Goal: Information Seeking & Learning: Learn about a topic

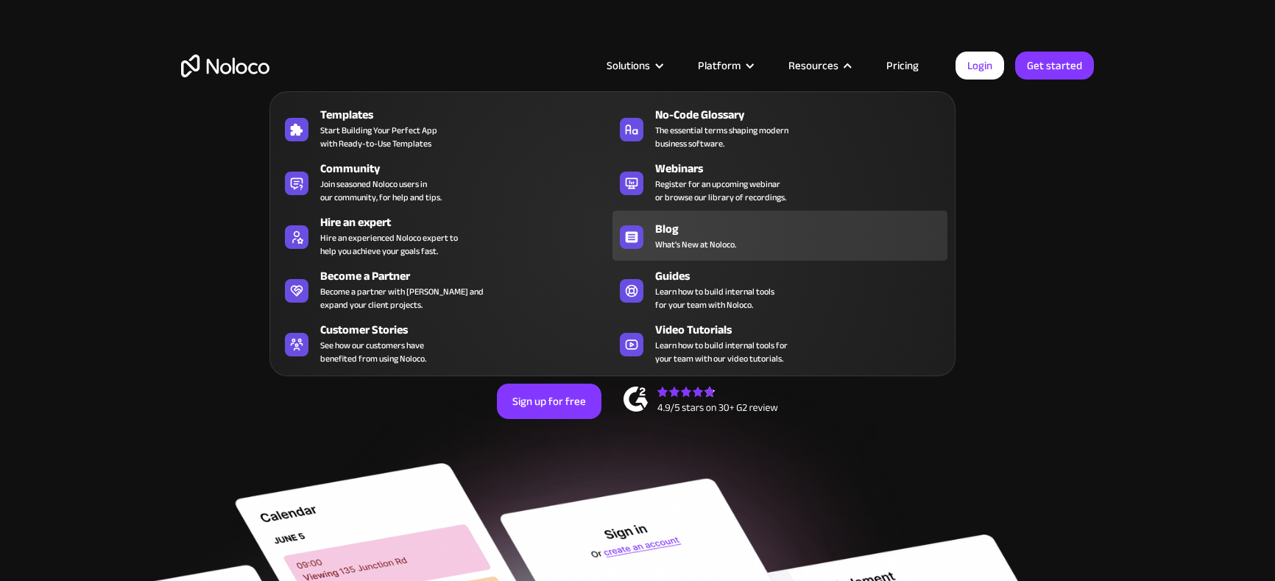
click at [678, 222] on div "Blog" at bounding box center [804, 229] width 299 height 18
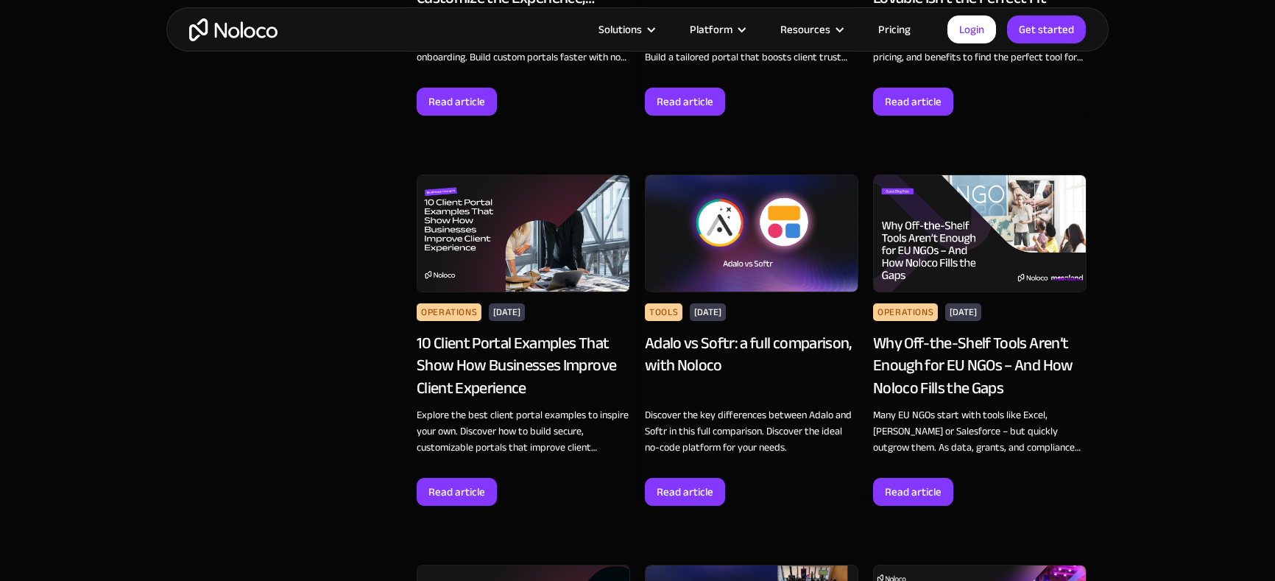
scroll to position [7276, 0]
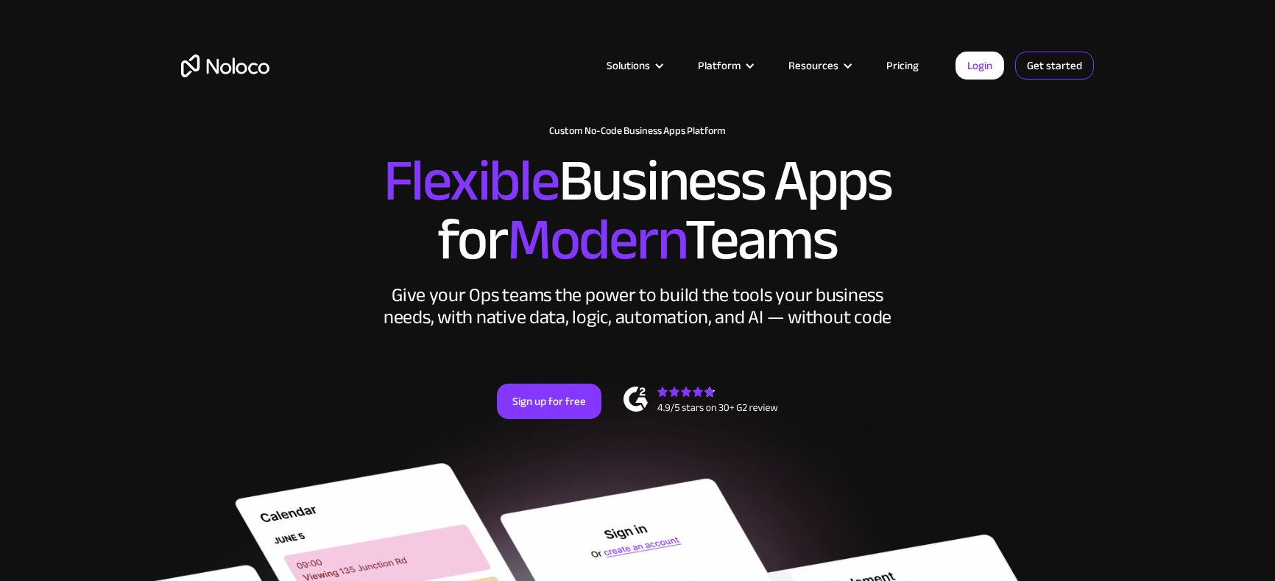
click at [1054, 69] on link "Get started" at bounding box center [1054, 66] width 79 height 28
click at [904, 66] on link "Pricing" at bounding box center [902, 65] width 69 height 19
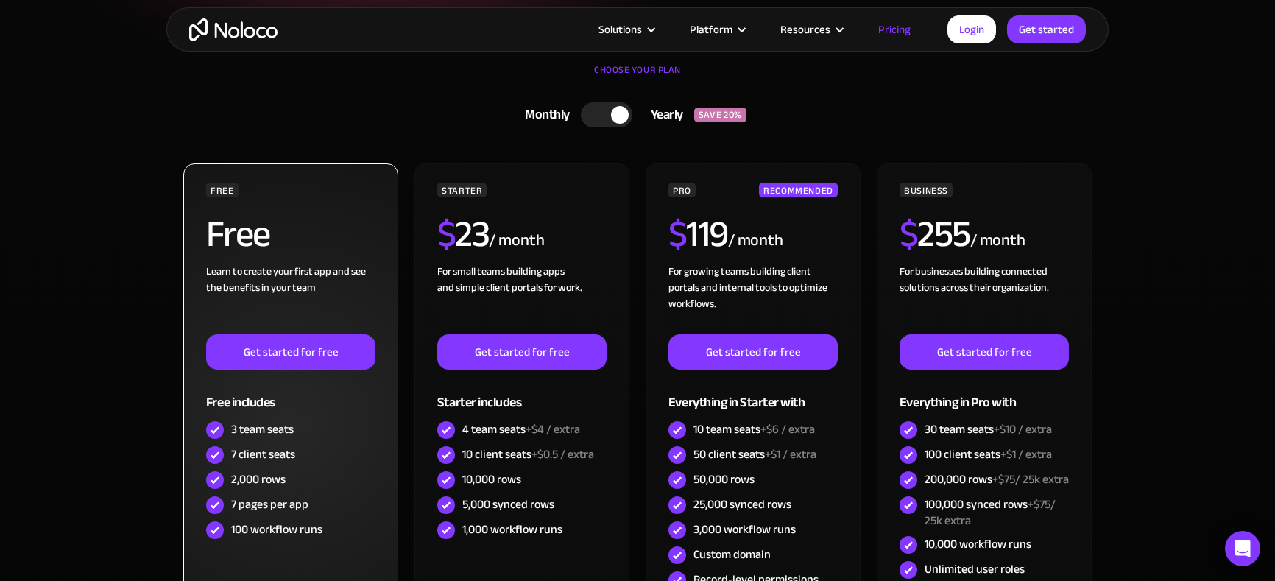
scroll to position [295, 0]
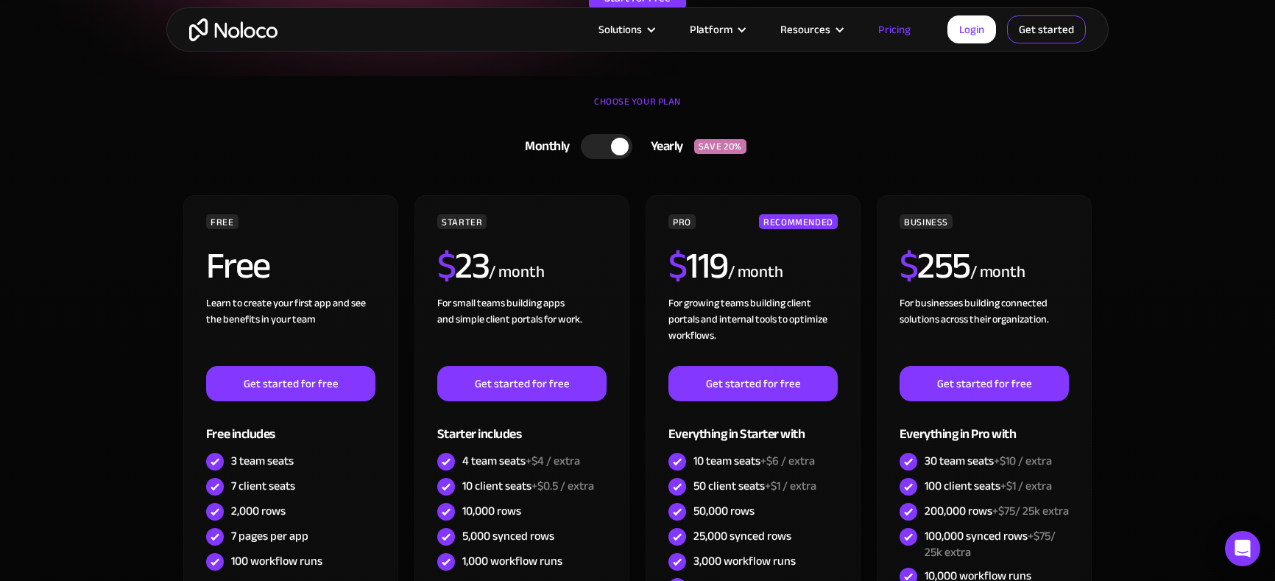
click at [1061, 29] on link "Get started" at bounding box center [1046, 29] width 79 height 28
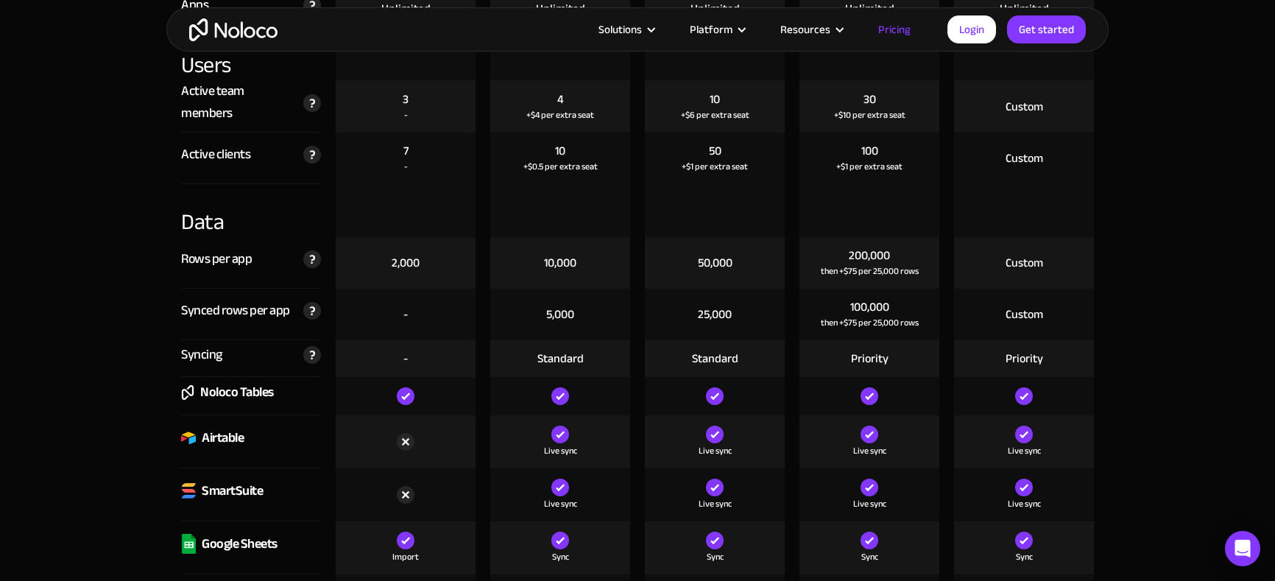
scroll to position [1816, 0]
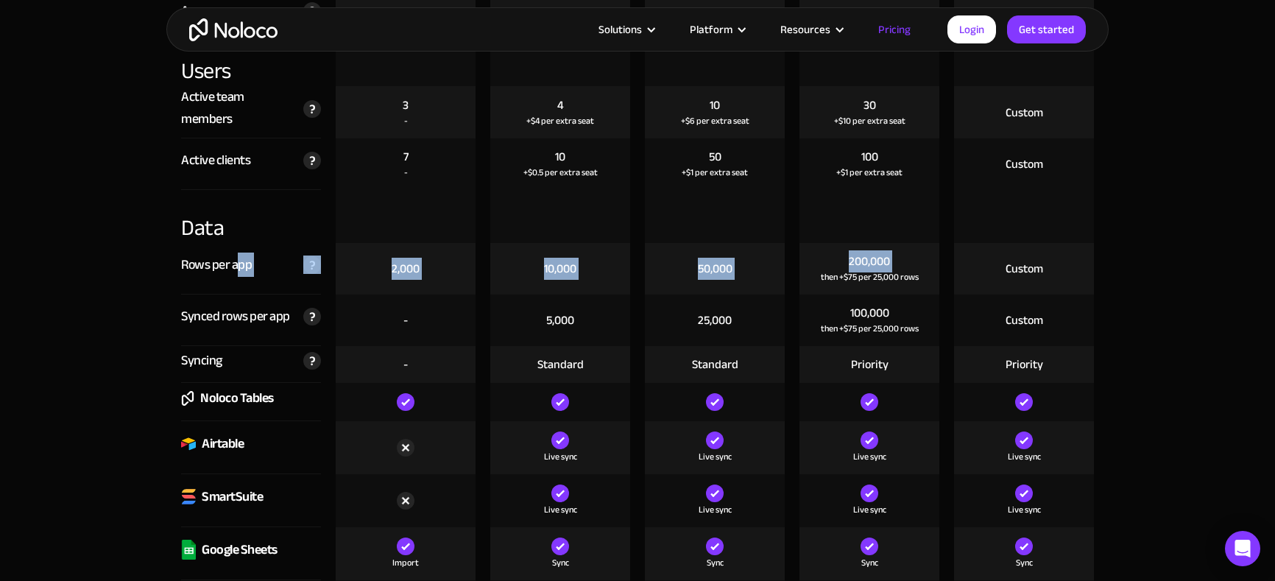
drag, startPoint x: 238, startPoint y: 264, endPoint x: 818, endPoint y: 279, distance: 580.1
click at [818, 280] on div "Rows per app The maximum number of rows per app, across all of your tables and …" at bounding box center [637, 269] width 927 height 52
drag, startPoint x: 845, startPoint y: 259, endPoint x: 907, endPoint y: 266, distance: 62.9
click at [908, 265] on div "200,000 then +$75 per 25,000 rows" at bounding box center [869, 269] width 140 height 52
click at [907, 266] on div "200,000 then +$75 per 25,000 rows" at bounding box center [869, 269] width 140 height 52
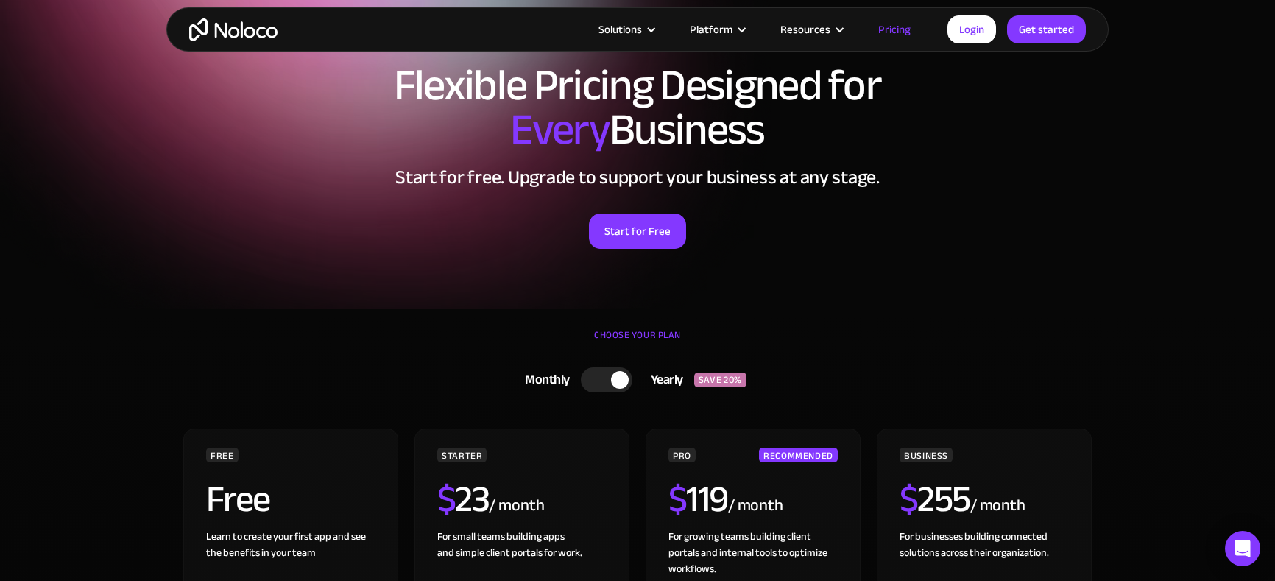
scroll to position [0, 0]
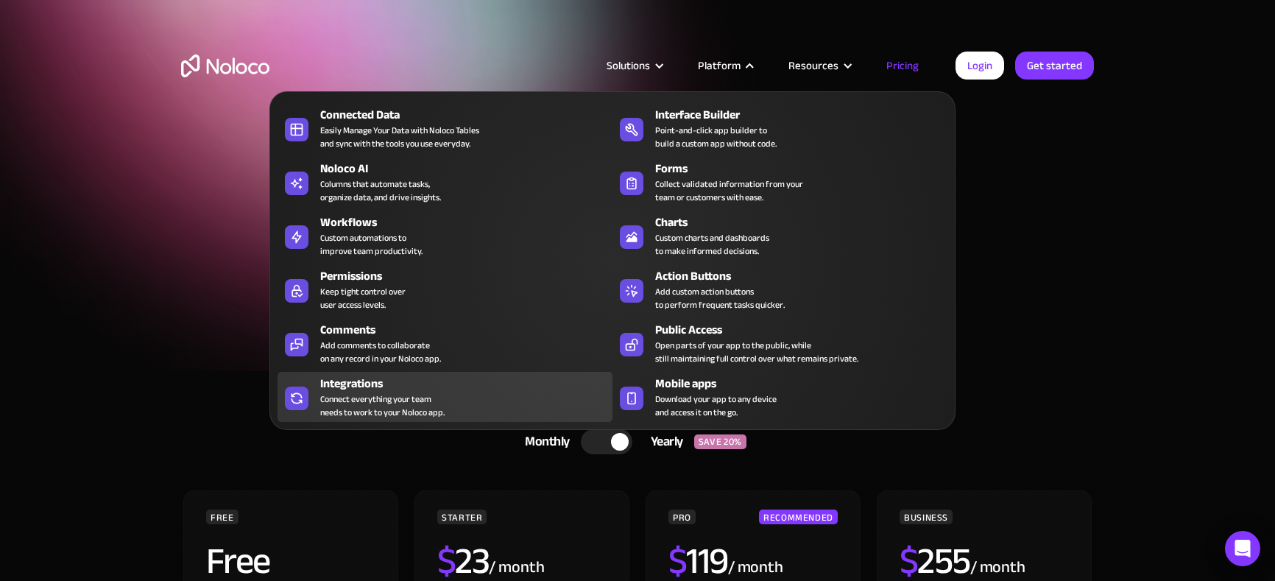
click at [458, 391] on div "Integrations" at bounding box center [469, 384] width 299 height 18
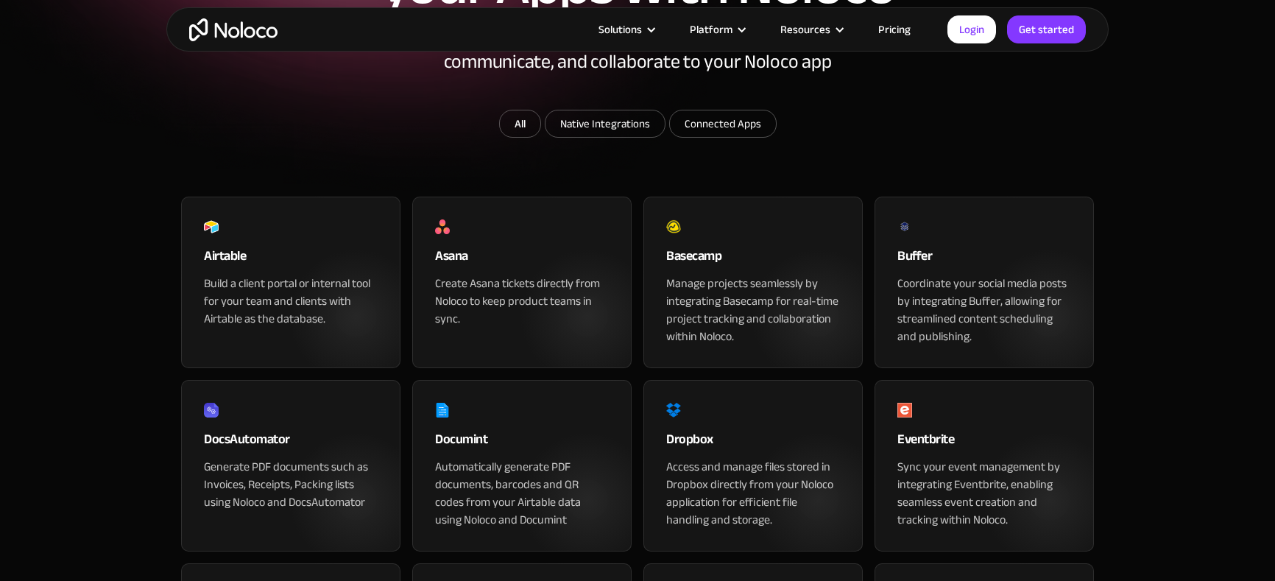
scroll to position [255, 0]
click at [283, 328] on div "Build a client portal or internal tool for your team and clients with Airtable …" at bounding box center [291, 301] width 174 height 53
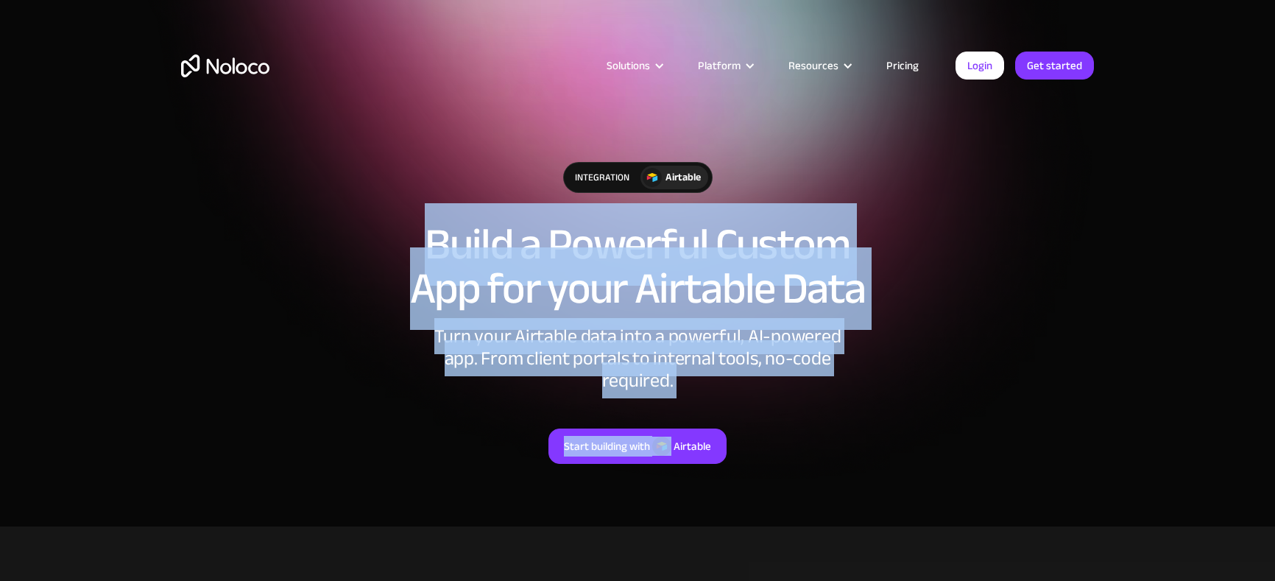
drag, startPoint x: 422, startPoint y: 241, endPoint x: 885, endPoint y: 382, distance: 484.0
click at [885, 382] on div "integration Airtable Build a Powerful Custom App for your Airtable Data Turn yo…" at bounding box center [637, 327] width 942 height 361
click at [885, 392] on div "Start building with Airtable" at bounding box center [637, 428] width 913 height 72
